Goal: Task Accomplishment & Management: Manage account settings

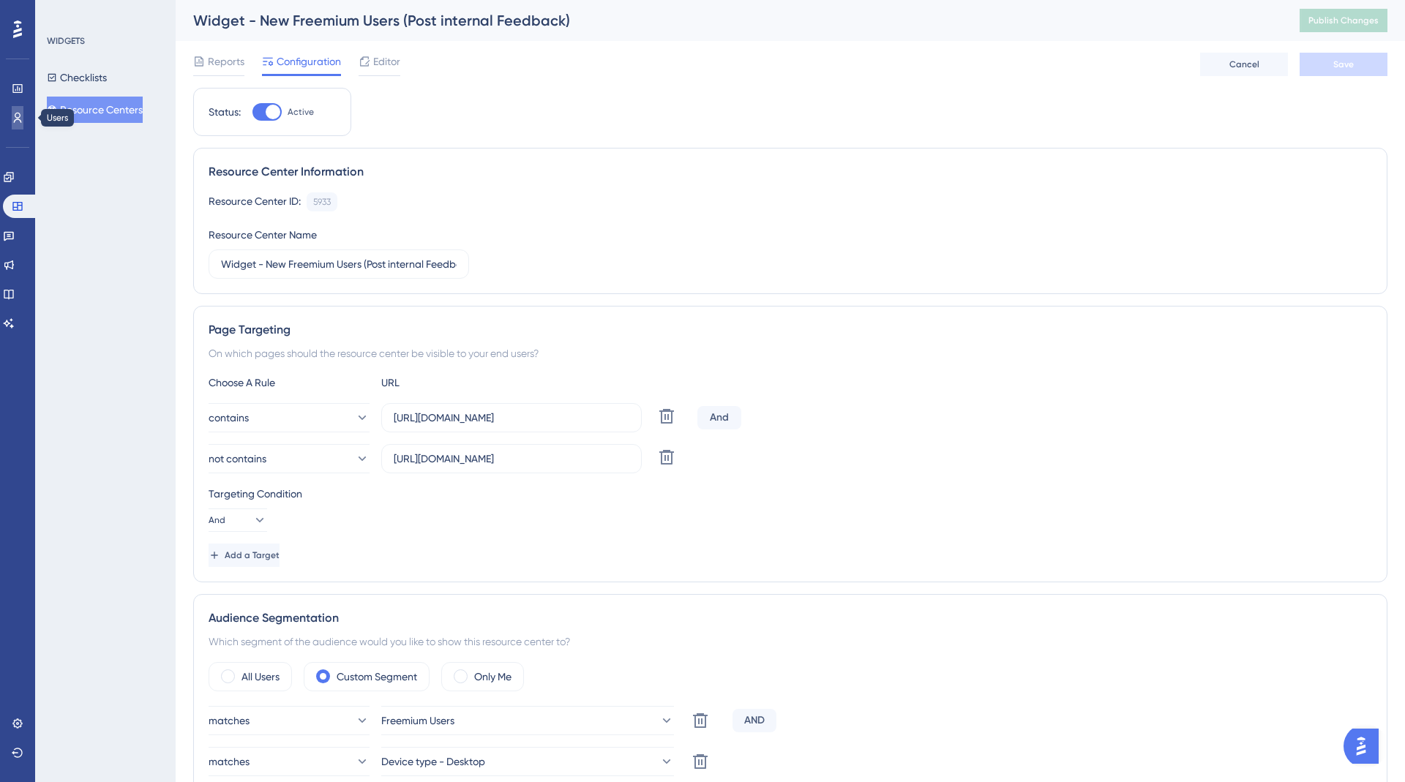
click at [15, 112] on icon at bounding box center [18, 118] width 12 height 12
